Goal: Feedback & Contribution: Leave review/rating

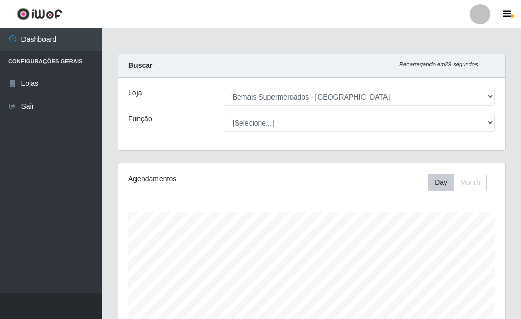
select select "249"
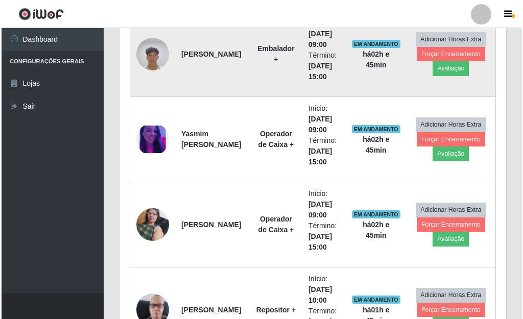
scroll to position [1733, 0]
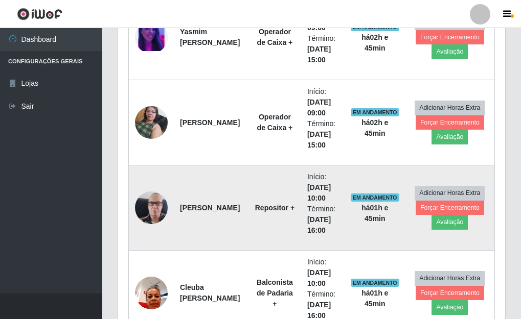
click at [148, 211] on img at bounding box center [151, 208] width 33 height 58
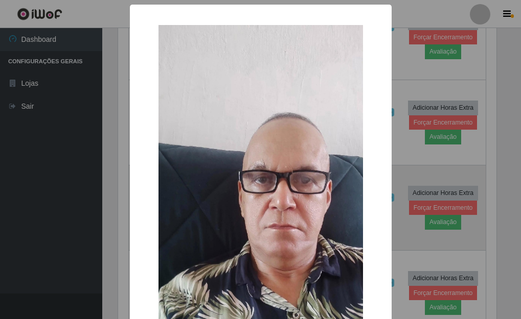
scroll to position [212, 381]
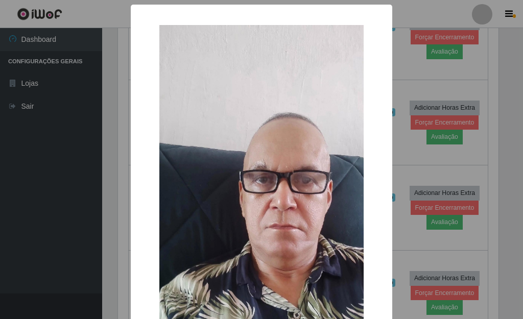
click at [394, 233] on div "× OK Cancel" at bounding box center [261, 159] width 523 height 319
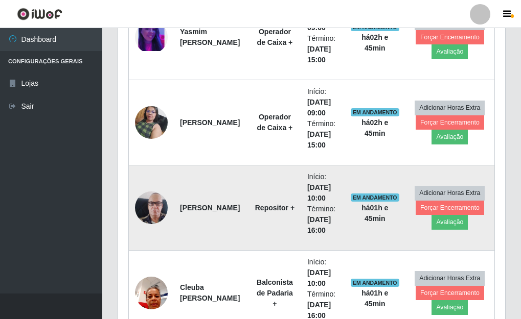
scroll to position [212, 387]
click at [435, 220] on button "Avaliação" at bounding box center [449, 222] width 36 height 14
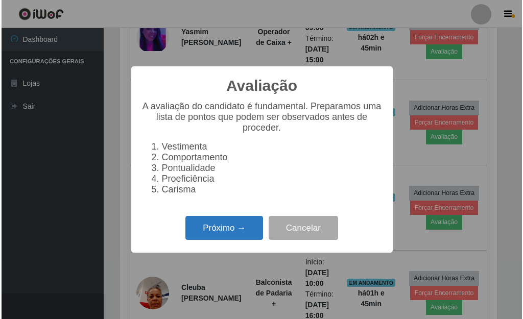
scroll to position [212, 381]
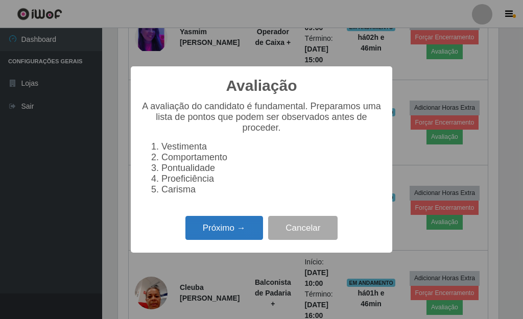
click at [207, 236] on button "Próximo →" at bounding box center [224, 228] width 78 height 24
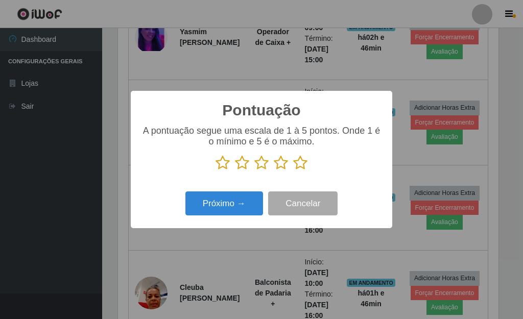
click at [222, 166] on icon at bounding box center [223, 162] width 14 height 15
click at [216, 171] on input "radio" at bounding box center [216, 171] width 0 height 0
click at [220, 217] on div "Próximo → Cancelar" at bounding box center [261, 203] width 241 height 29
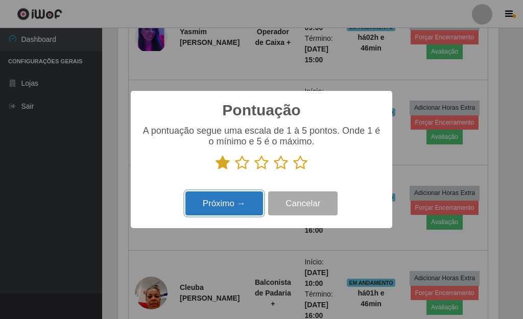
click at [224, 211] on button "Próximo →" at bounding box center [224, 204] width 78 height 24
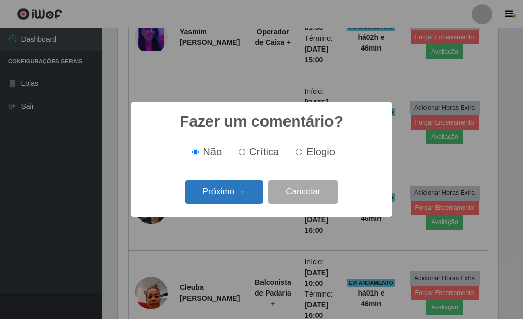
click at [229, 198] on button "Próximo →" at bounding box center [224, 192] width 78 height 24
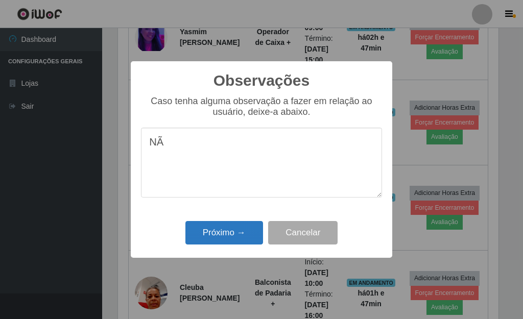
type textarea "N"
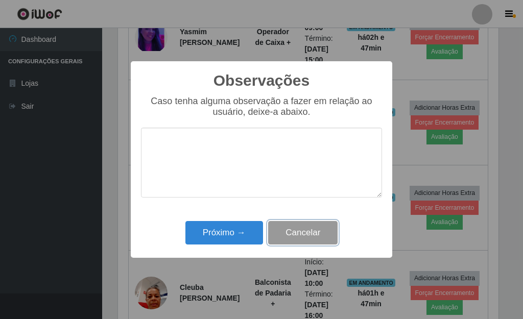
click at [306, 227] on button "Cancelar" at bounding box center [302, 233] width 69 height 24
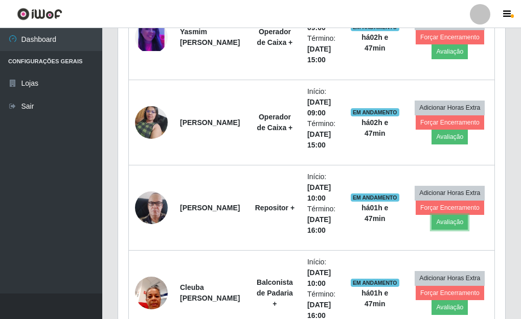
scroll to position [212, 387]
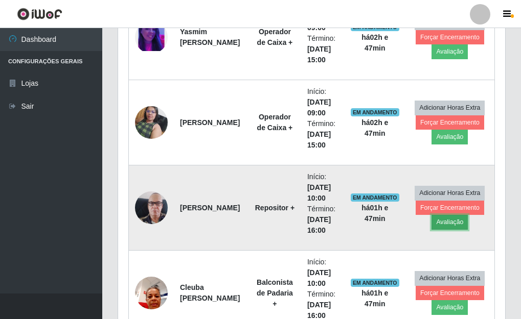
click at [443, 222] on button "Avaliação" at bounding box center [449, 222] width 36 height 14
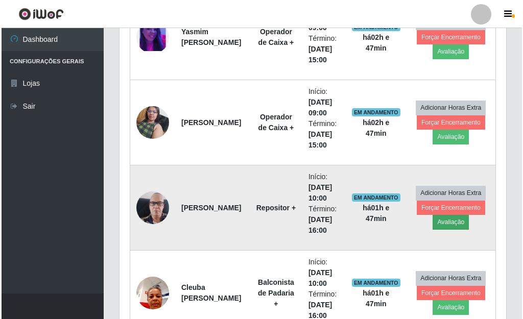
scroll to position [212, 381]
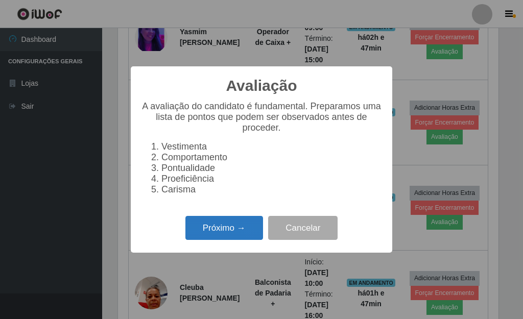
click at [202, 236] on button "Próximo →" at bounding box center [224, 228] width 78 height 24
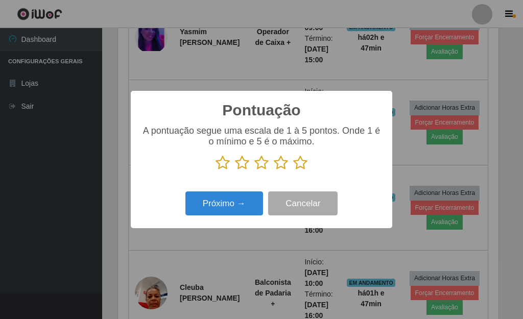
scroll to position [510758, 510590]
click at [223, 166] on icon at bounding box center [223, 162] width 14 height 15
click at [216, 171] on input "radio" at bounding box center [216, 171] width 0 height 0
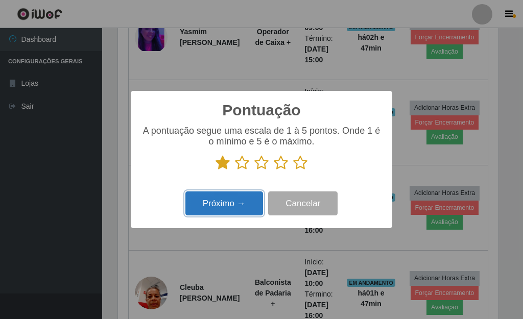
click at [223, 201] on button "Próximo →" at bounding box center [224, 204] width 78 height 24
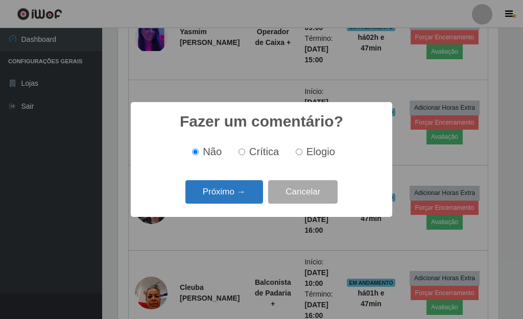
click at [227, 199] on button "Próximo →" at bounding box center [224, 192] width 78 height 24
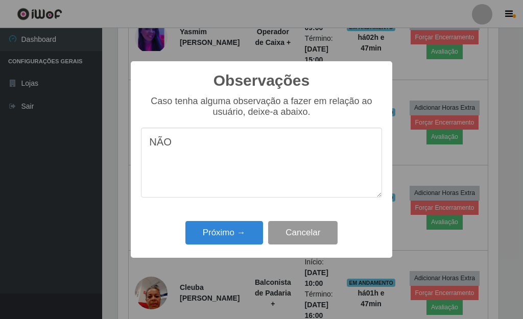
type textarea "NÃO"
click at [306, 236] on button "Cancelar" at bounding box center [302, 233] width 69 height 24
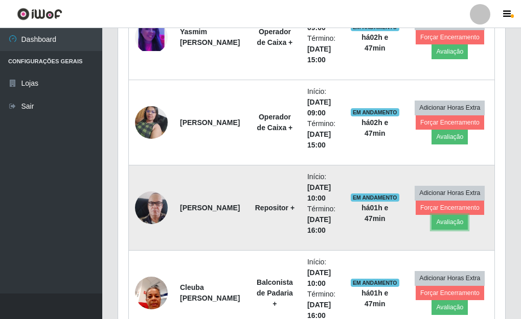
scroll to position [212, 387]
click at [446, 224] on button "Avaliação" at bounding box center [449, 222] width 36 height 14
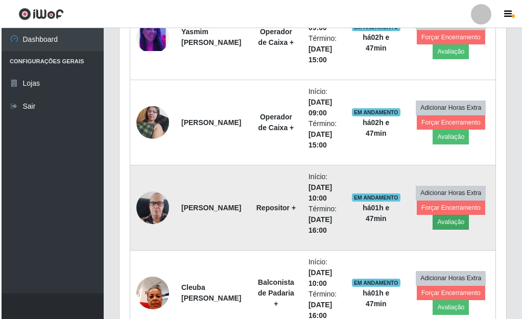
scroll to position [212, 381]
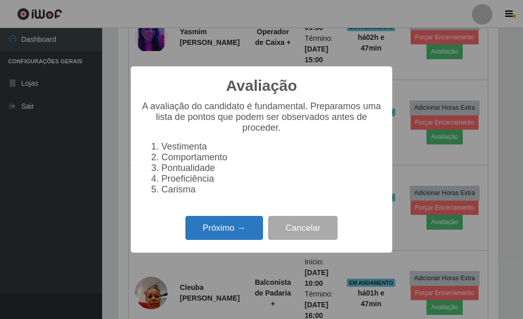
click at [220, 235] on button "Próximo →" at bounding box center [224, 228] width 78 height 24
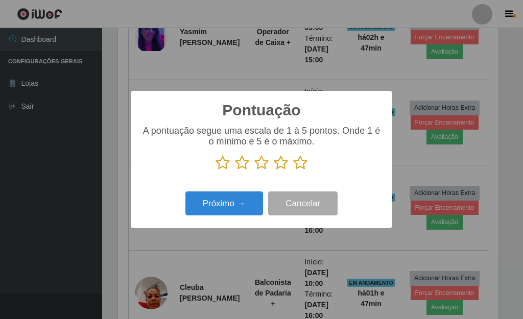
click at [242, 165] on icon at bounding box center [242, 162] width 14 height 15
click at [235, 171] on input "radio" at bounding box center [235, 171] width 0 height 0
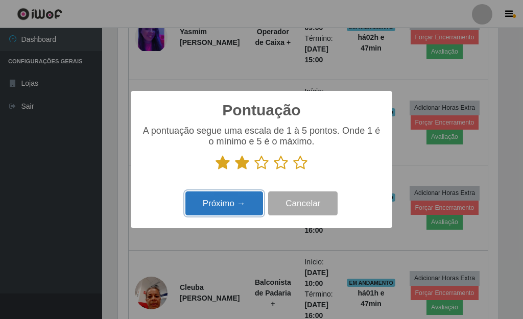
click at [224, 209] on button "Próximo →" at bounding box center [224, 204] width 78 height 24
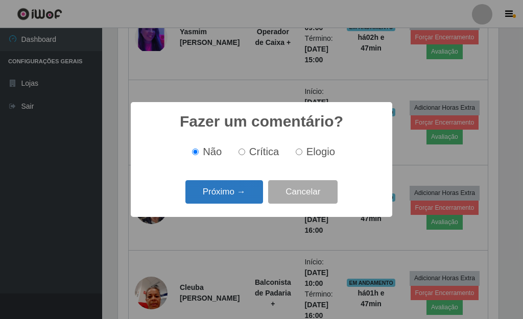
click at [231, 193] on button "Próximo →" at bounding box center [224, 192] width 78 height 24
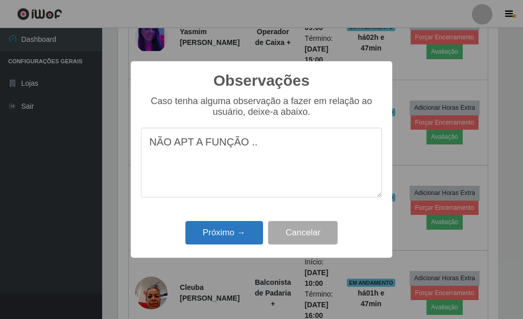
type textarea "NÃO APT A FUNÇÃO .."
click at [239, 237] on button "Próximo →" at bounding box center [224, 233] width 78 height 24
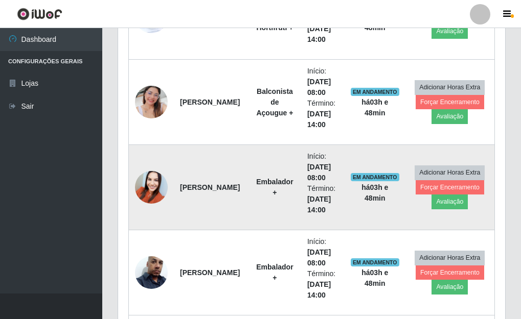
scroll to position [711, 0]
